Goal: Information Seeking & Learning: Learn about a topic

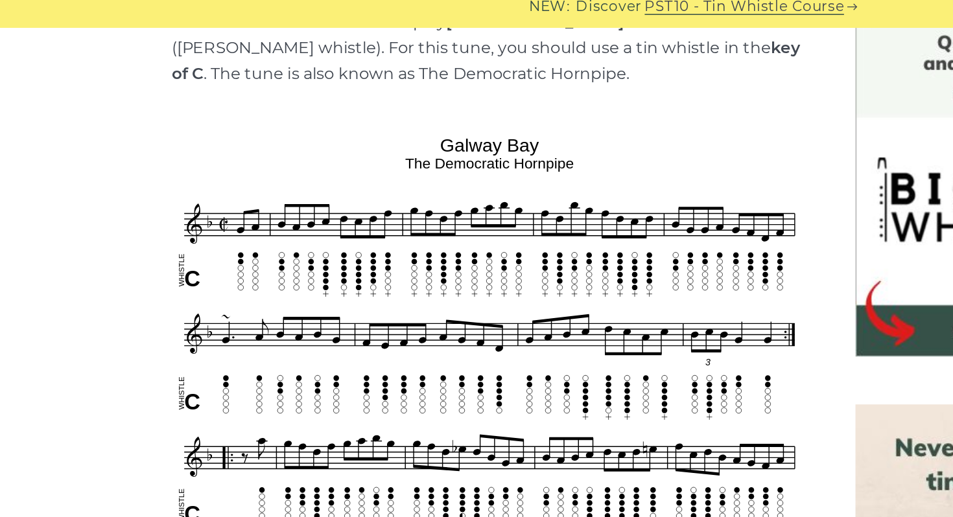
scroll to position [312, 0]
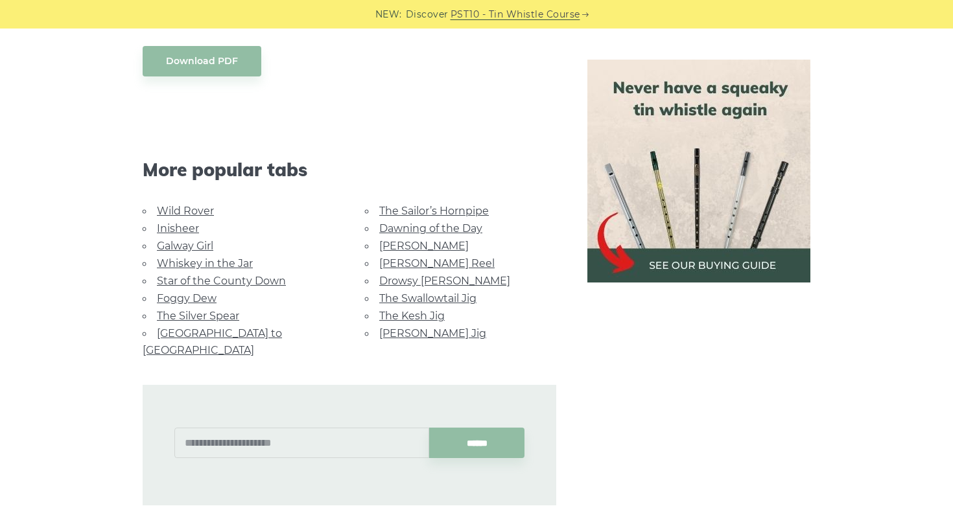
scroll to position [766, 0]
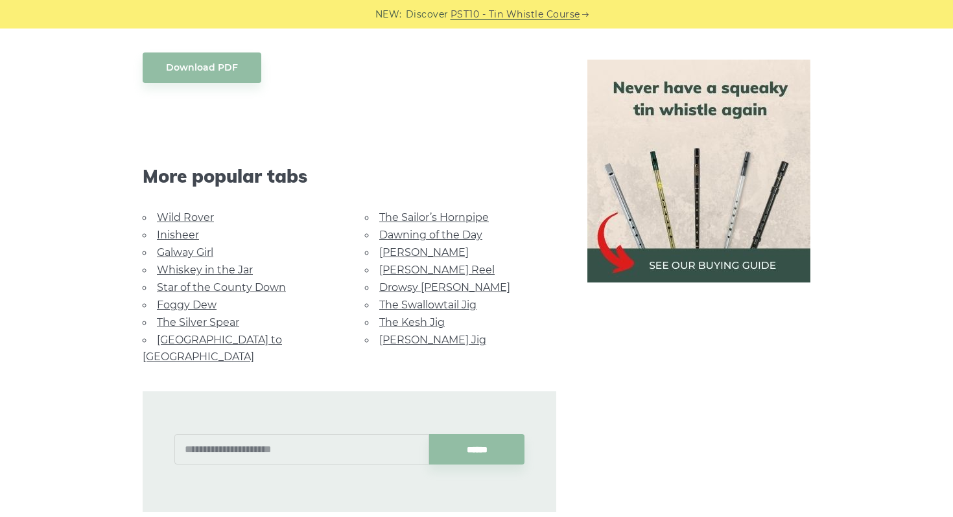
click at [399, 250] on link "[PERSON_NAME]" at bounding box center [423, 252] width 89 height 12
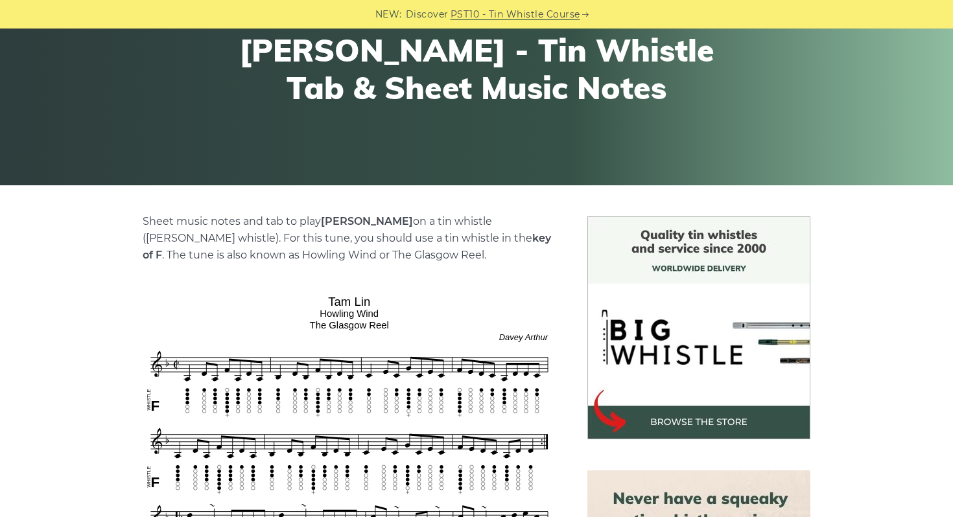
scroll to position [157, 0]
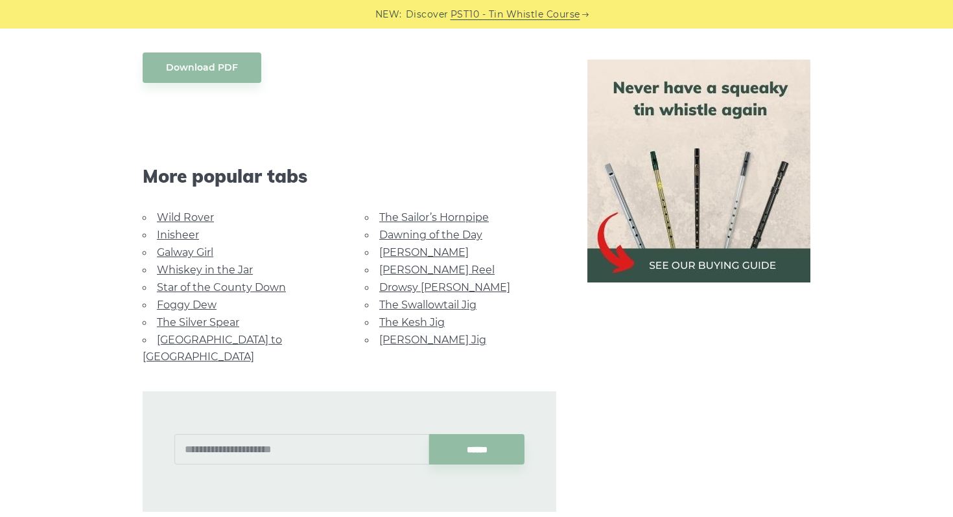
click at [396, 237] on link "Dawning of the Day" at bounding box center [430, 235] width 103 height 12
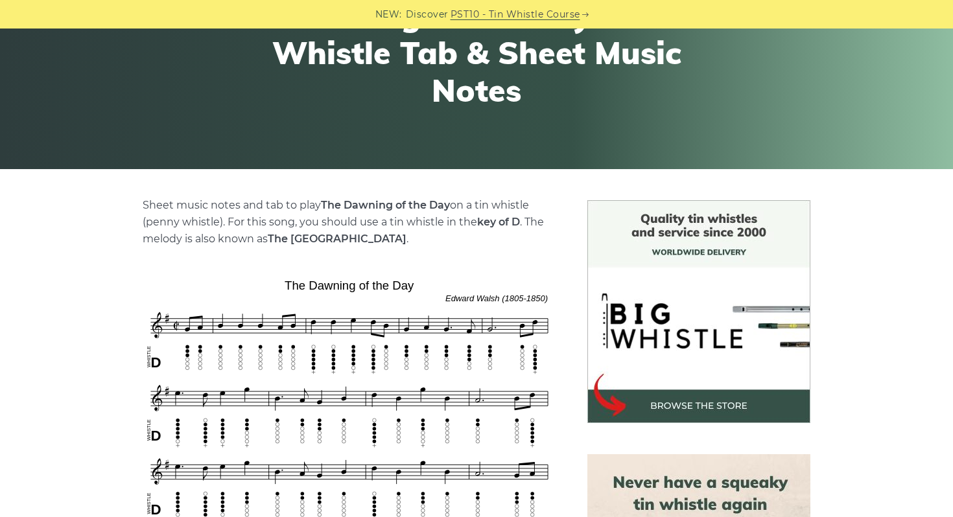
scroll to position [190, 0]
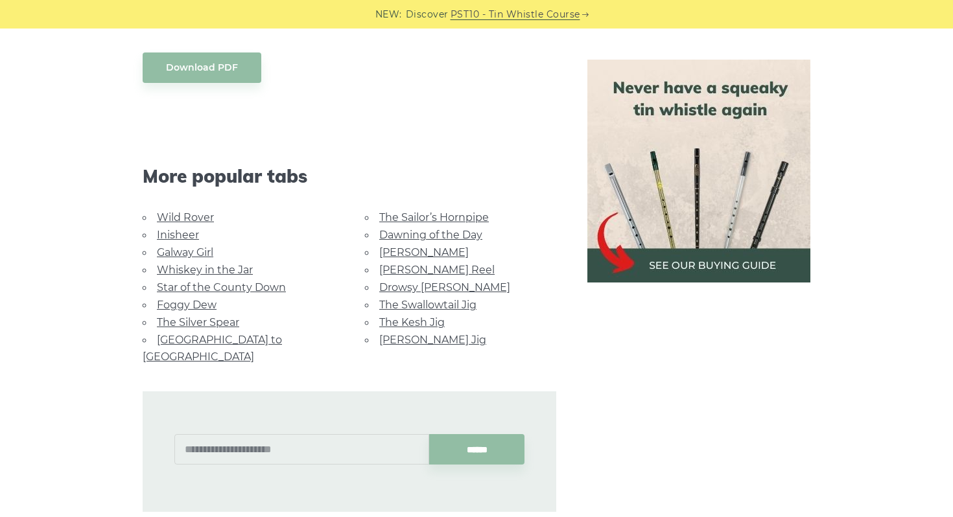
click at [443, 220] on link "The Sailor’s Hornpipe" at bounding box center [434, 217] width 110 height 12
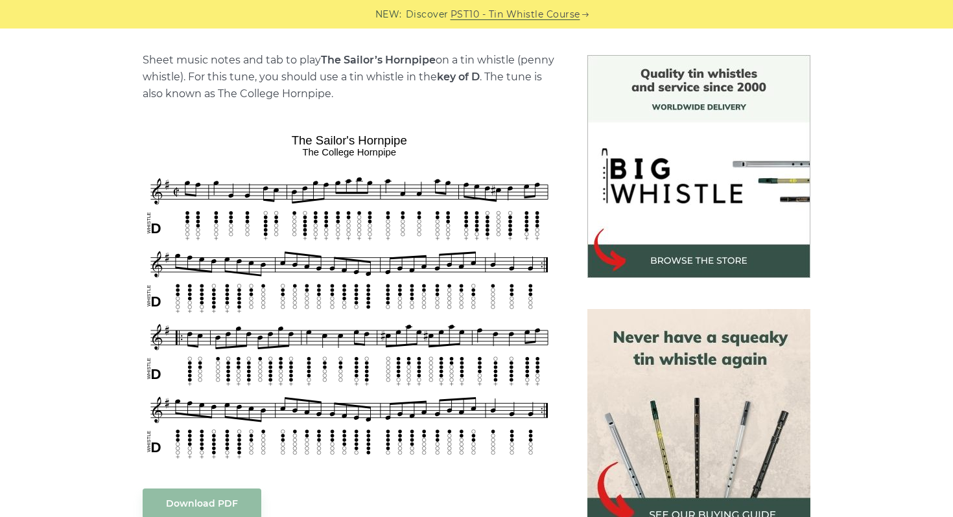
scroll to position [318, 0]
